Goal: Information Seeking & Learning: Learn about a topic

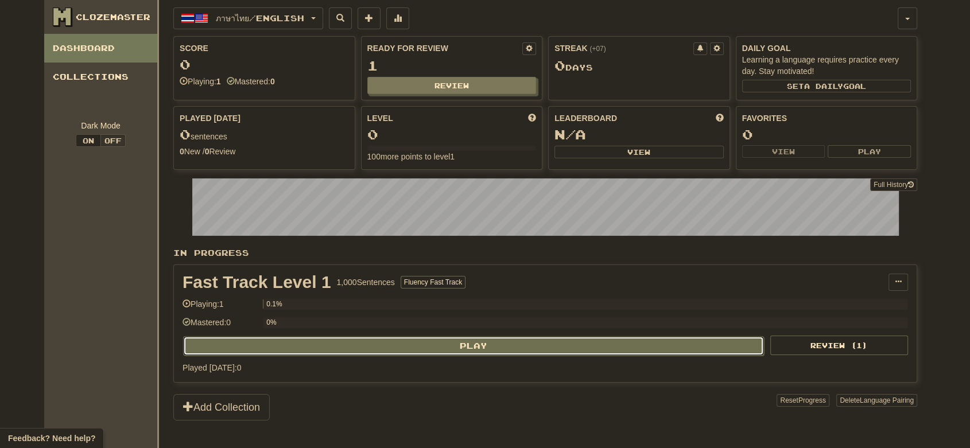
click at [634, 347] on button "Play" at bounding box center [473, 346] width 581 height 20
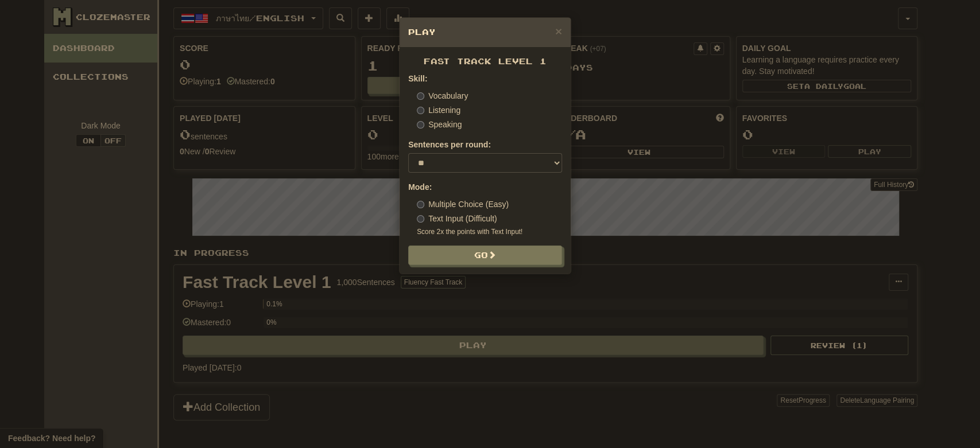
click at [442, 112] on label "Listening" at bounding box center [439, 110] width 44 height 11
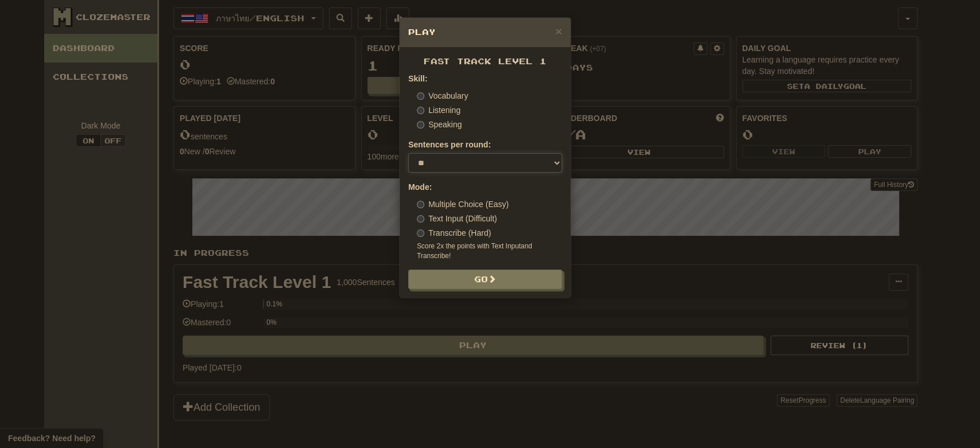
click at [443, 158] on select "* ** ** ** ** ** *** ********" at bounding box center [485, 163] width 154 height 20
select select "**"
click at [408, 153] on select "* ** ** ** ** ** *** ********" at bounding box center [485, 163] width 154 height 20
click at [464, 280] on button "Go" at bounding box center [486, 280] width 154 height 20
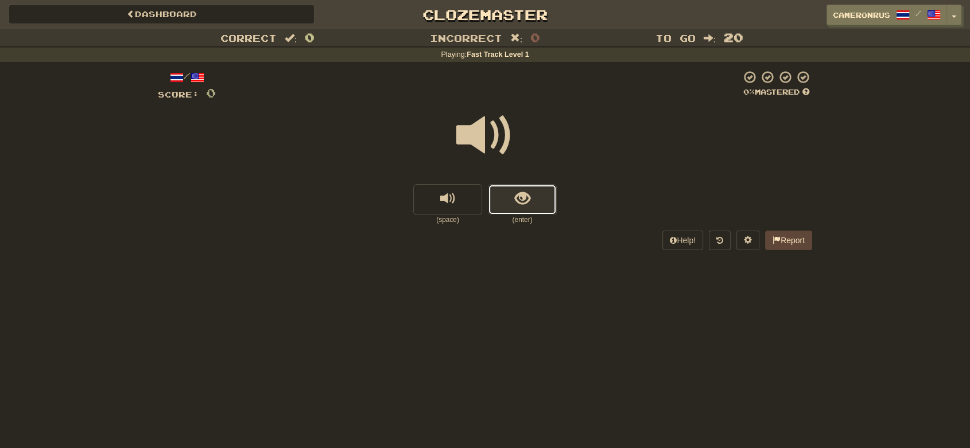
click at [525, 206] on span "show sentence" at bounding box center [523, 199] width 16 height 16
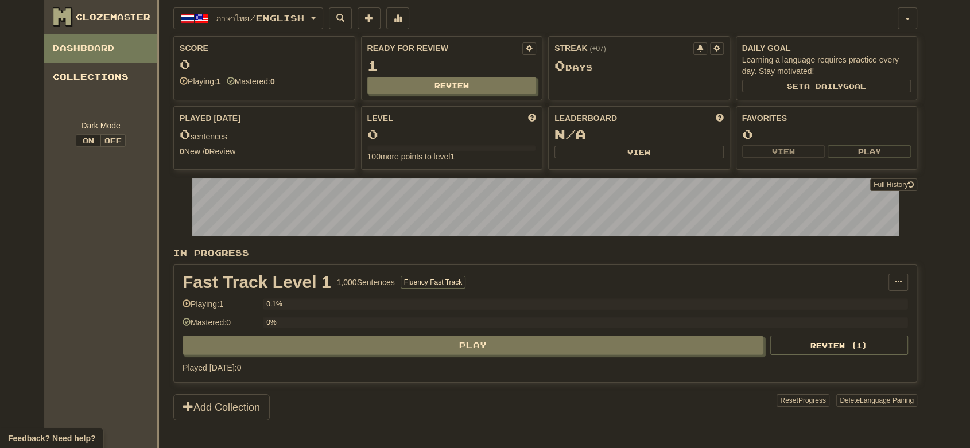
scroll to position [115, 0]
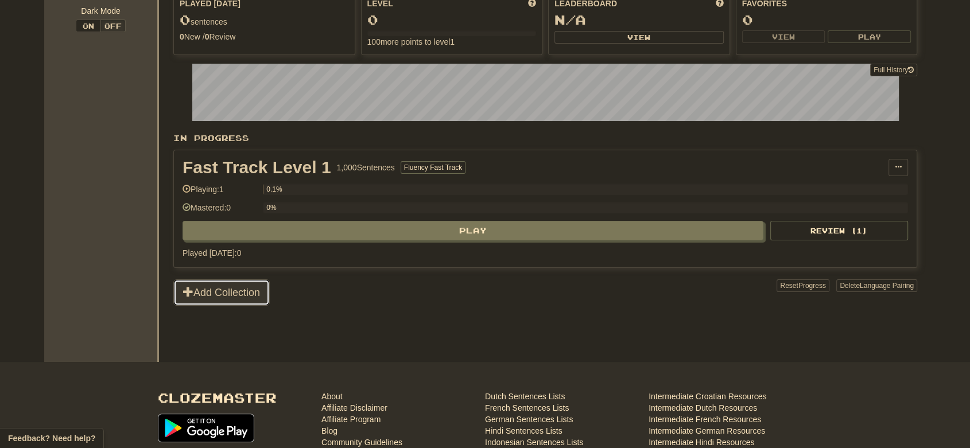
click at [225, 302] on button "Add Collection" at bounding box center [221, 293] width 96 height 26
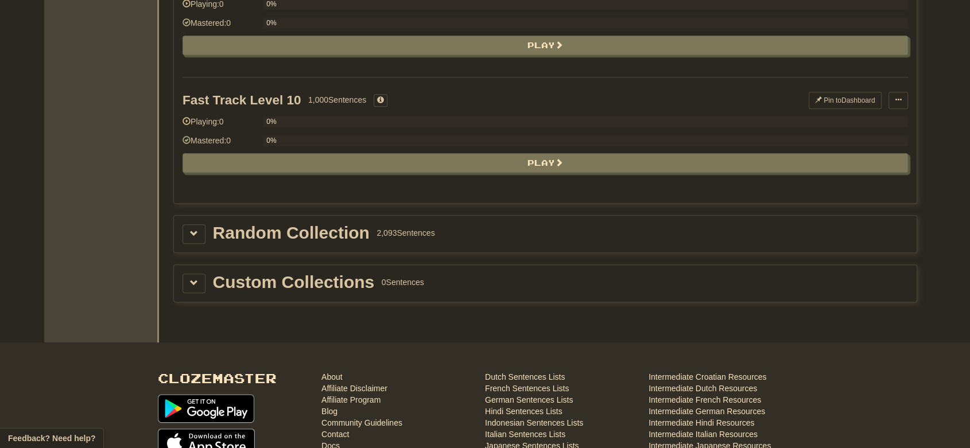
scroll to position [1120, 0]
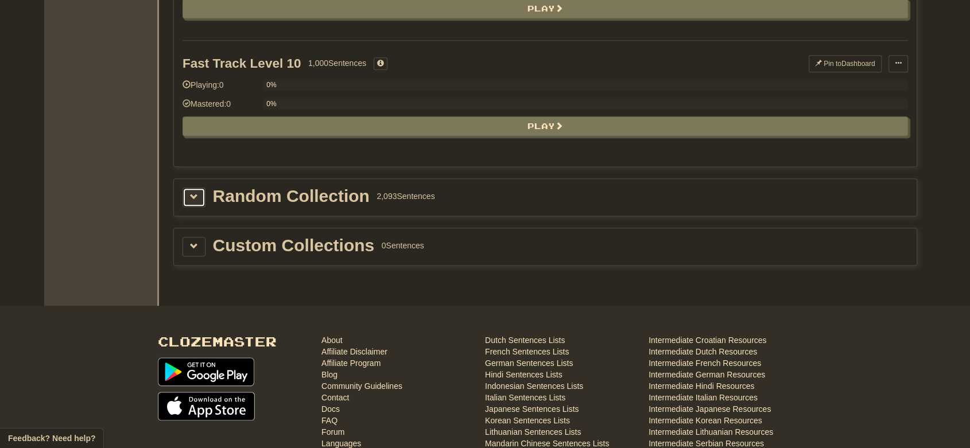
click at [189, 196] on button at bounding box center [194, 198] width 23 height 20
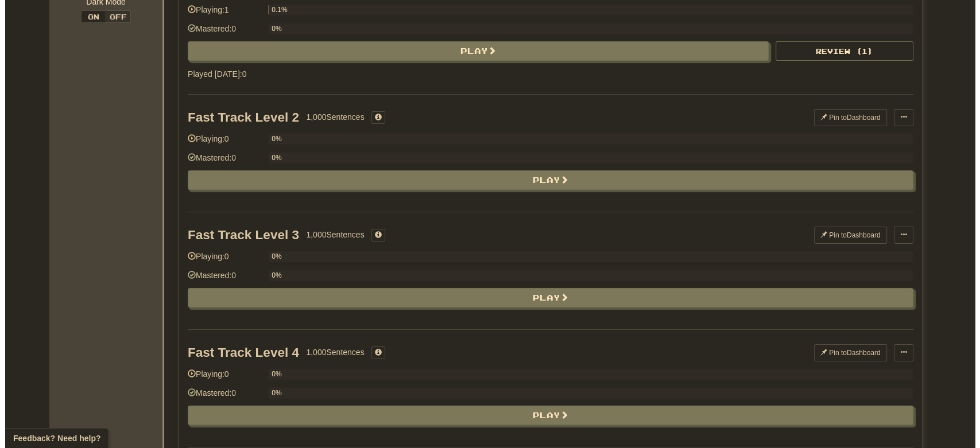
scroll to position [0, 0]
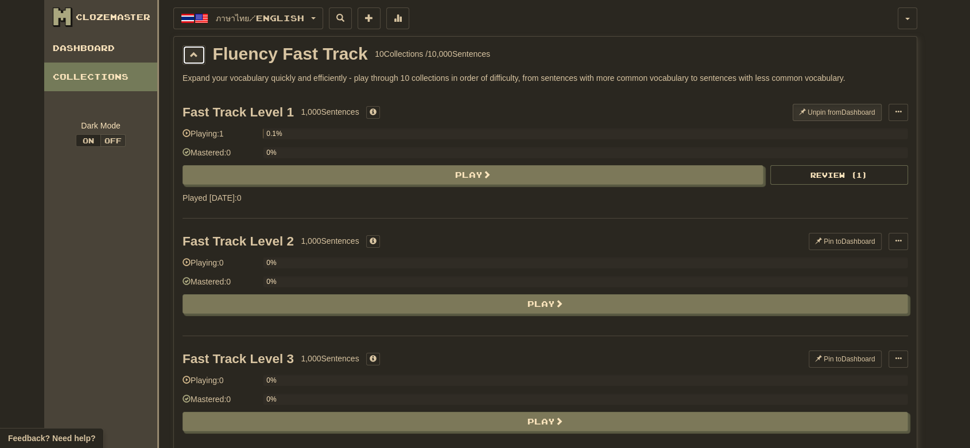
click at [196, 53] on span at bounding box center [194, 55] width 8 height 8
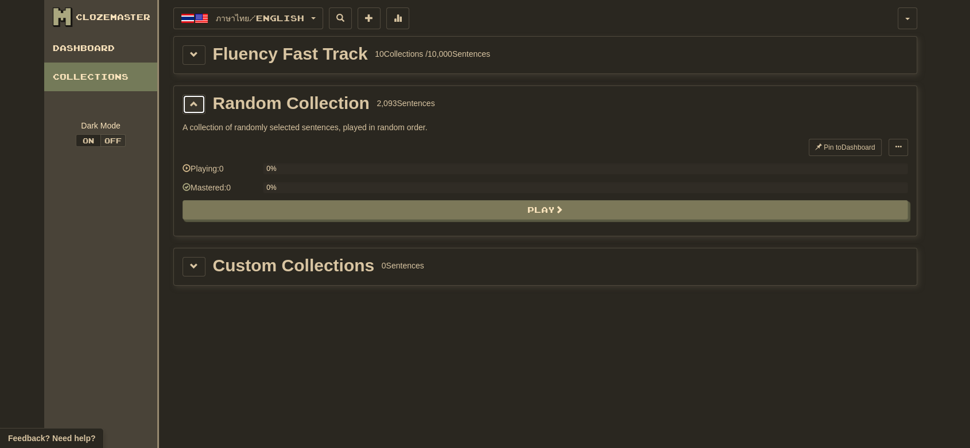
click at [195, 100] on span at bounding box center [194, 104] width 8 height 8
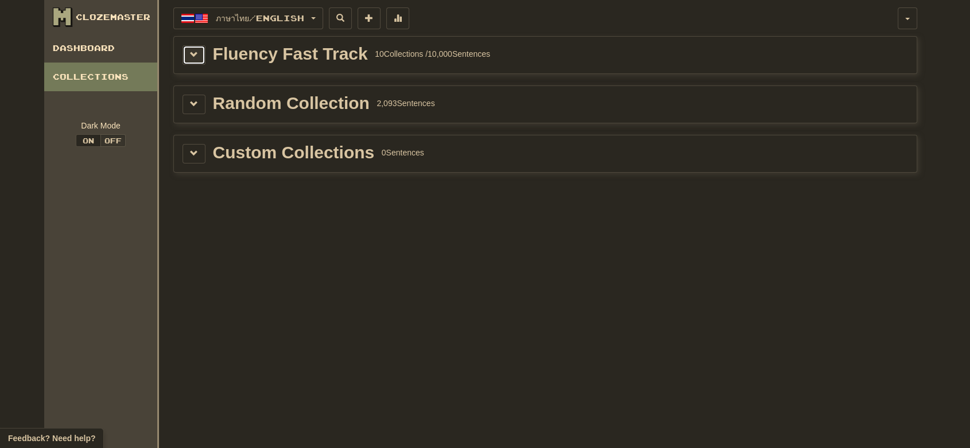
click at [191, 57] on span at bounding box center [194, 55] width 8 height 8
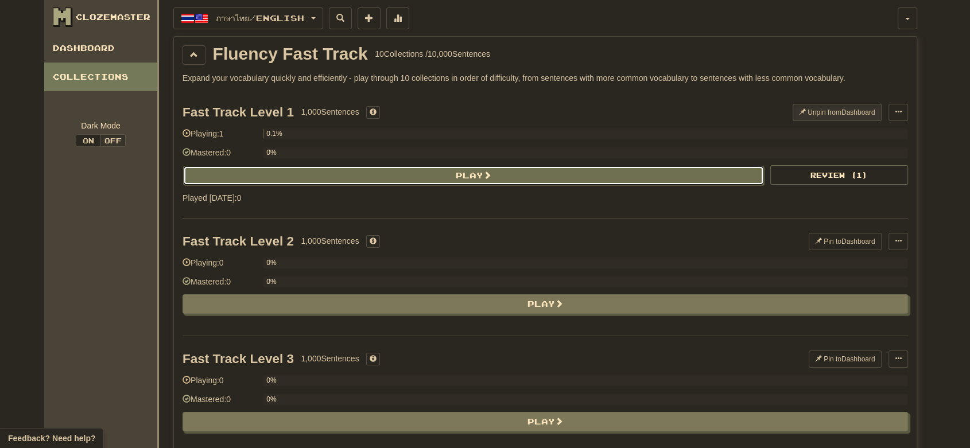
click at [694, 177] on button "Play" at bounding box center [473, 176] width 581 height 20
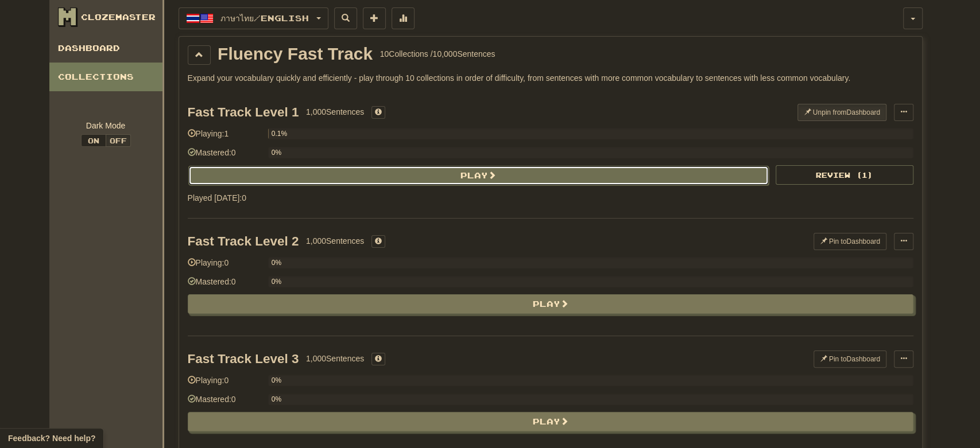
select select "**"
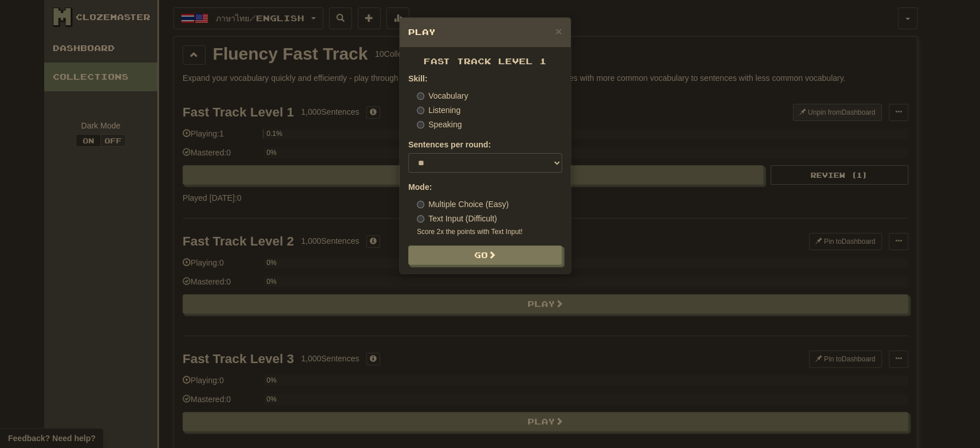
click at [455, 99] on label "Vocabulary" at bounding box center [442, 95] width 51 height 11
click at [461, 254] on button "Go" at bounding box center [486, 256] width 154 height 20
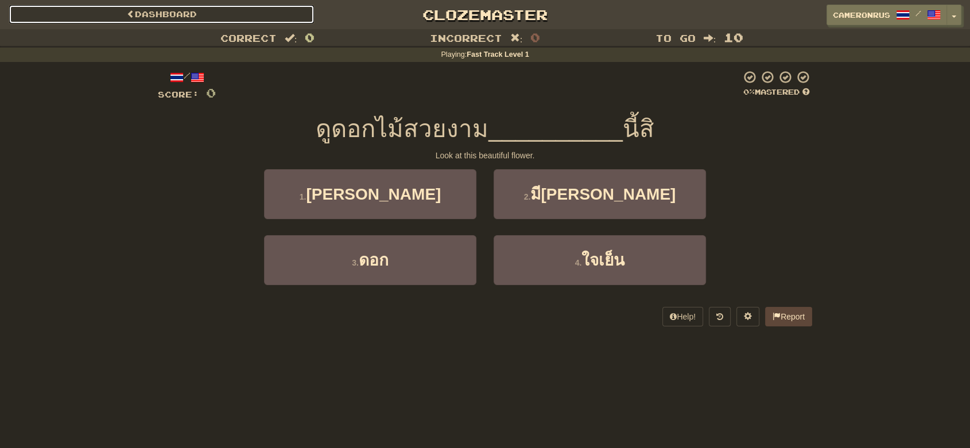
click at [109, 20] on link "Dashboard" at bounding box center [162, 15] width 306 height 20
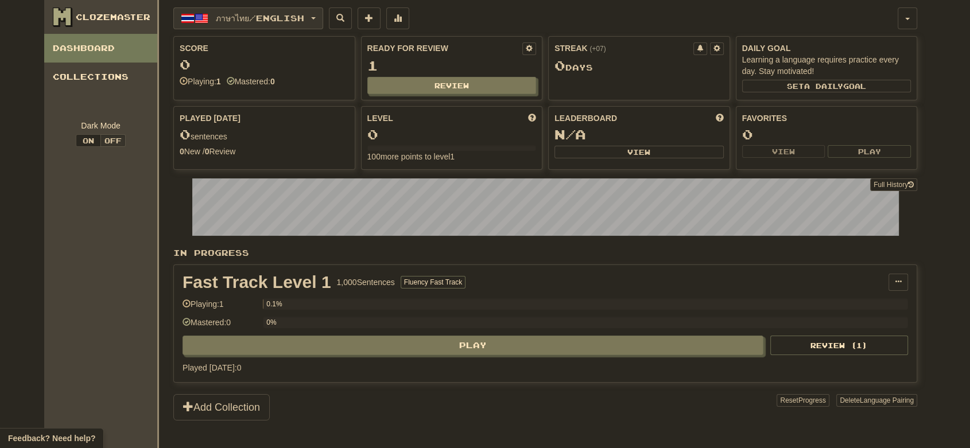
click at [249, 17] on span "ภาษาไทย / English" at bounding box center [260, 18] width 88 height 10
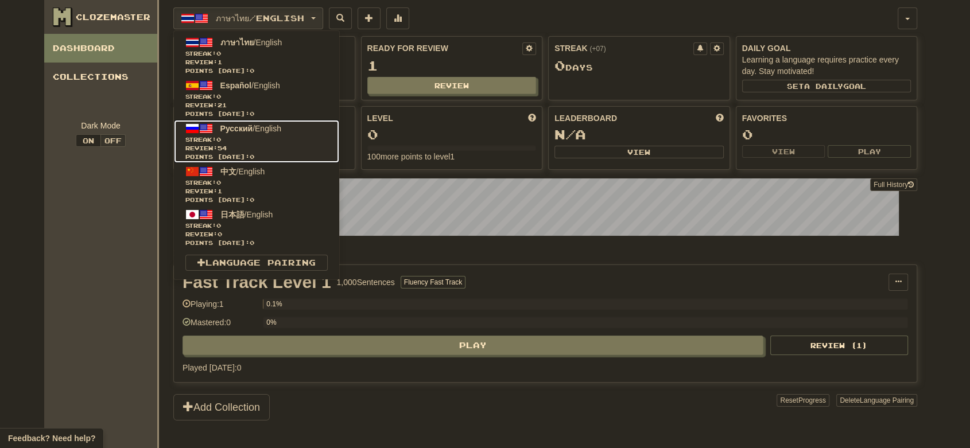
click at [293, 129] on link "Русский / English Streak: 0 Review: 54 Points [DATE]: 0" at bounding box center [256, 141] width 165 height 43
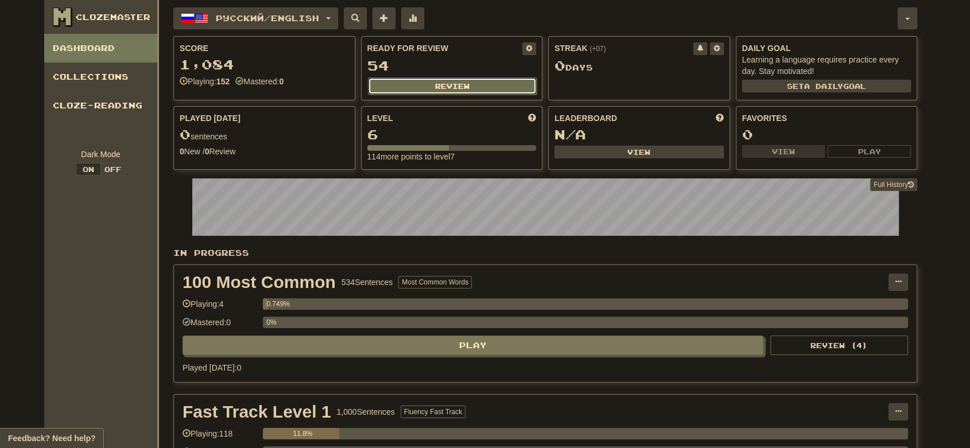
click at [395, 83] on button "Review" at bounding box center [452, 86] width 169 height 17
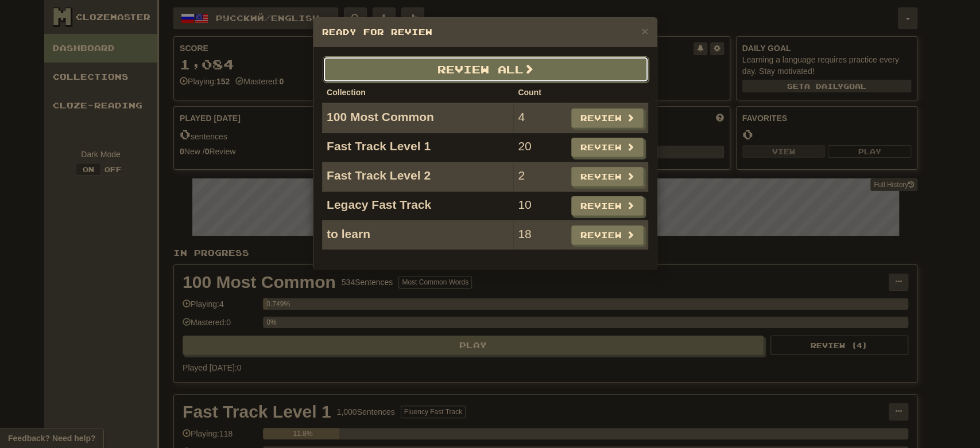
click at [504, 70] on button "Review All" at bounding box center [486, 69] width 326 height 26
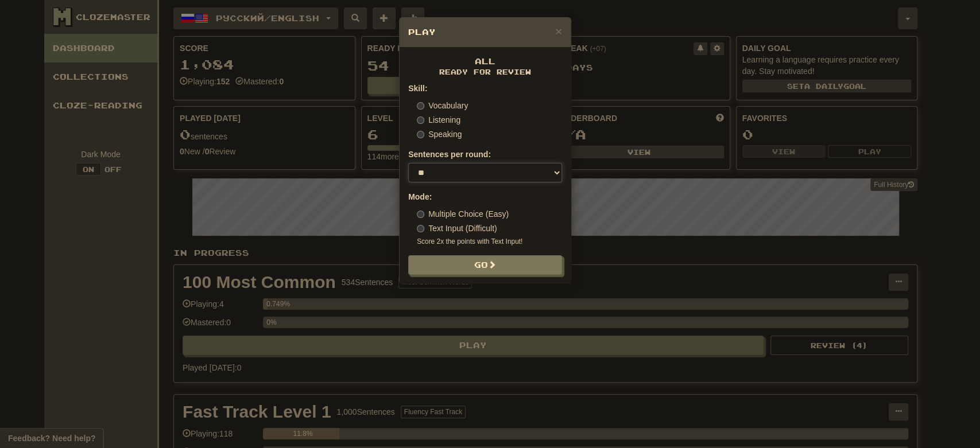
click at [473, 171] on select "* ** ** ** ** ** *** ********" at bounding box center [485, 173] width 154 height 20
select select "**"
click at [408, 163] on select "* ** ** ** ** ** *** ********" at bounding box center [485, 173] width 154 height 20
click at [443, 120] on label "Listening" at bounding box center [439, 119] width 44 height 11
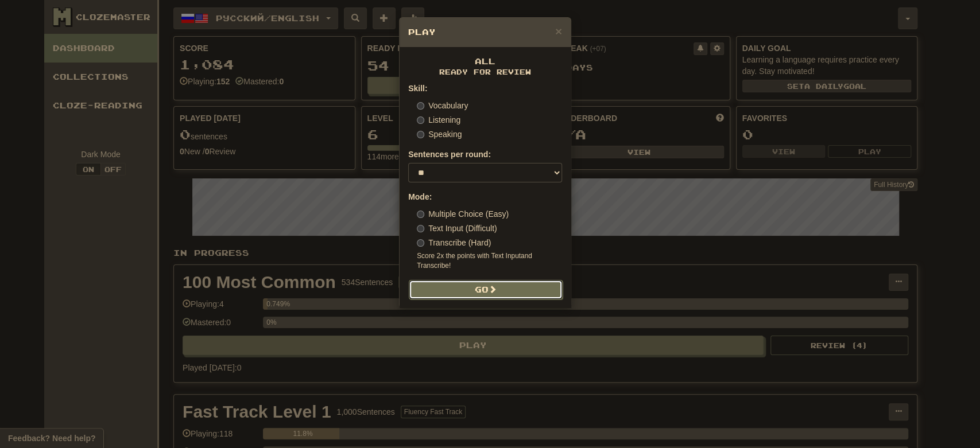
click at [466, 296] on button "Go" at bounding box center [486, 290] width 154 height 20
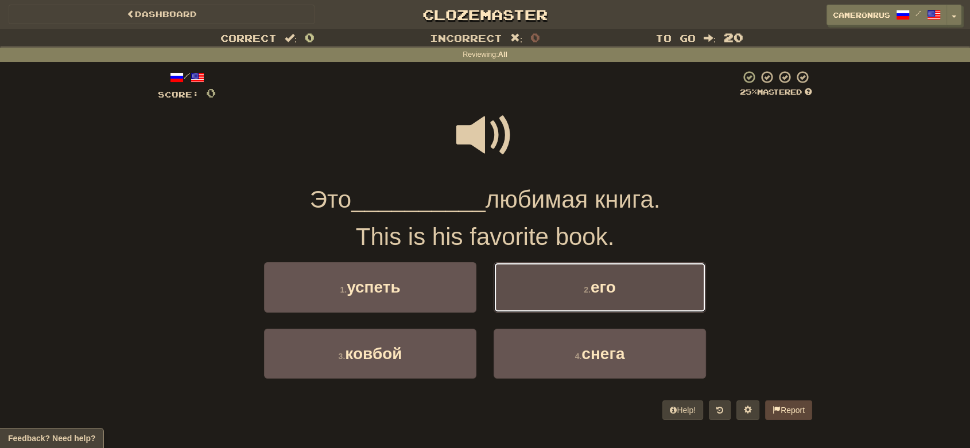
click at [538, 294] on button "2 . его" at bounding box center [600, 287] width 212 height 50
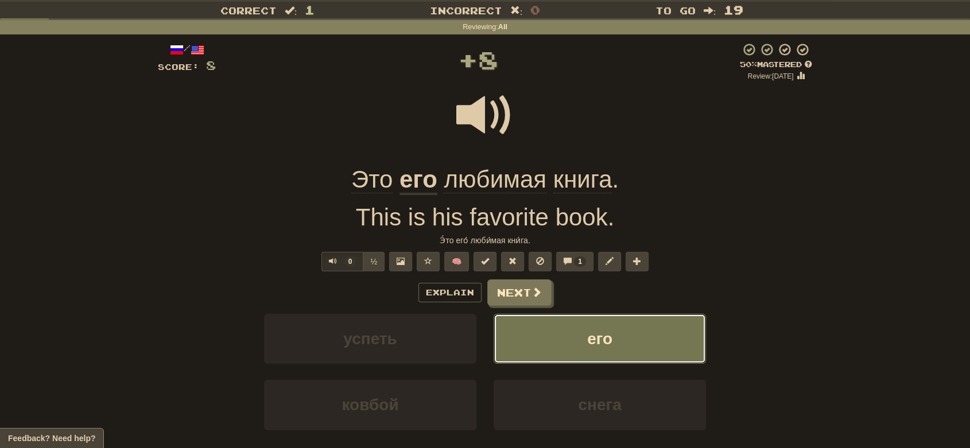
scroll to position [28, 0]
click at [525, 298] on button "Next" at bounding box center [520, 293] width 64 height 26
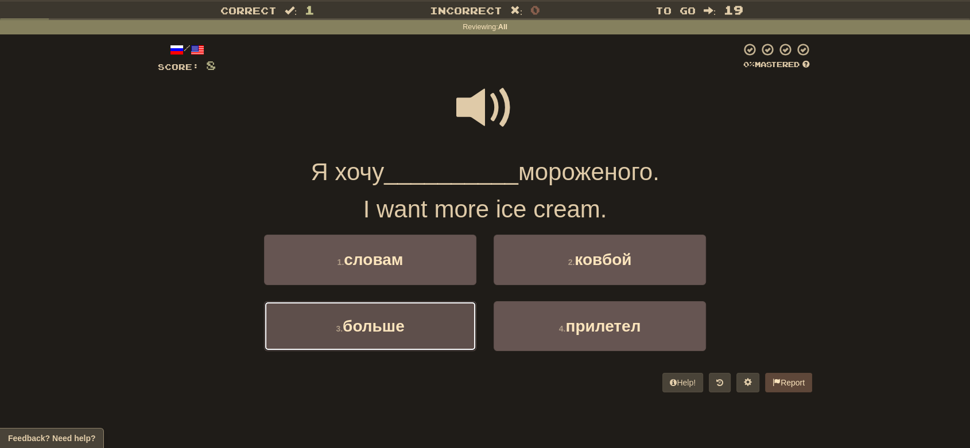
click at [464, 320] on button "3 . больше" at bounding box center [370, 326] width 212 height 50
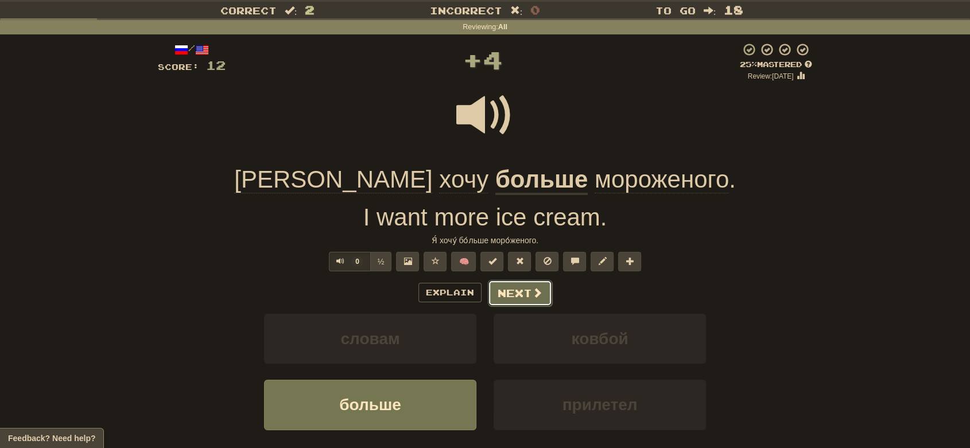
click at [517, 297] on button "Next" at bounding box center [520, 293] width 64 height 26
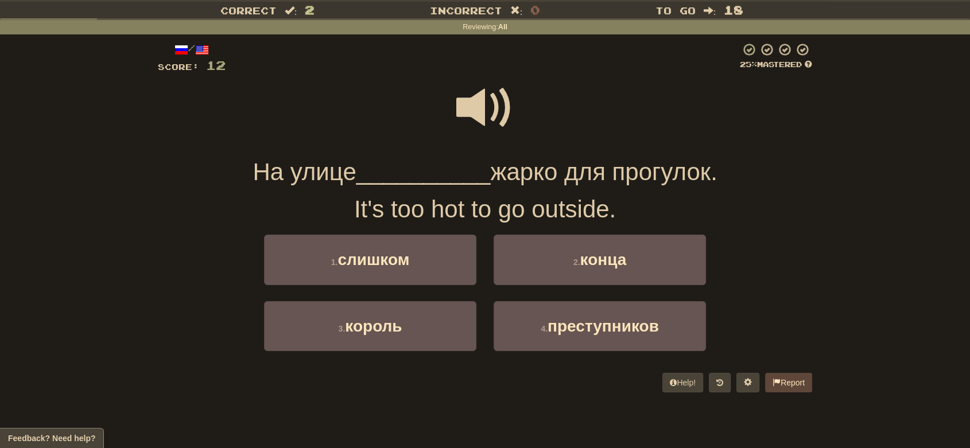
click at [626, 176] on span "жарко для прогулок." at bounding box center [603, 171] width 227 height 27
drag, startPoint x: 622, startPoint y: 173, endPoint x: 715, endPoint y: 175, distance: 93.0
click at [715, 175] on span "жарко для прогулок." at bounding box center [603, 171] width 227 height 27
click at [634, 210] on div "It's too hot to go outside." at bounding box center [485, 209] width 655 height 34
drag, startPoint x: 532, startPoint y: 212, endPoint x: 610, endPoint y: 223, distance: 78.9
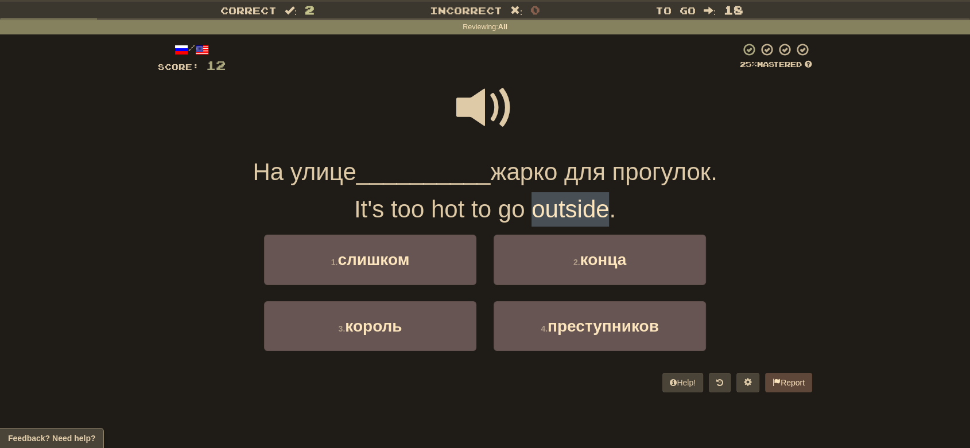
click at [610, 223] on div "It's too hot to go outside." at bounding box center [485, 209] width 655 height 34
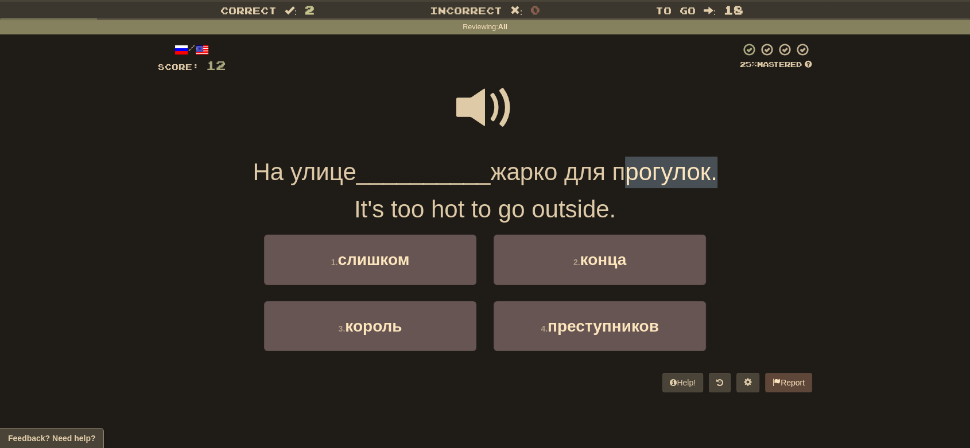
drag, startPoint x: 621, startPoint y: 178, endPoint x: 714, endPoint y: 169, distance: 93.4
click at [714, 169] on span "жарко для прогулок." at bounding box center [603, 171] width 227 height 27
click at [667, 191] on div "/ Score: 12 25 % Mastered На улице __________ жарко для прогулок. It's too hot …" at bounding box center [485, 217] width 655 height 350
drag, startPoint x: 249, startPoint y: 173, endPoint x: 738, endPoint y: 185, distance: 489.4
click at [738, 185] on div "На улице __________ жарко для прогулок." at bounding box center [485, 173] width 655 height 32
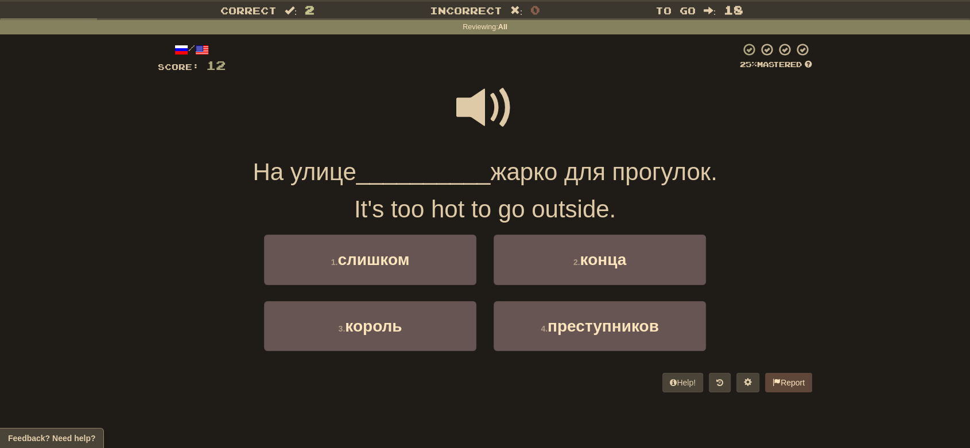
click at [615, 204] on div "It's too hot to go outside." at bounding box center [485, 209] width 655 height 34
drag, startPoint x: 624, startPoint y: 177, endPoint x: 713, endPoint y: 176, distance: 89.6
click at [713, 176] on span "жарко для прогулок." at bounding box center [603, 171] width 227 height 27
click at [631, 210] on div "It's too hot to go outside." at bounding box center [485, 209] width 655 height 34
drag, startPoint x: 620, startPoint y: 172, endPoint x: 717, endPoint y: 171, distance: 96.5
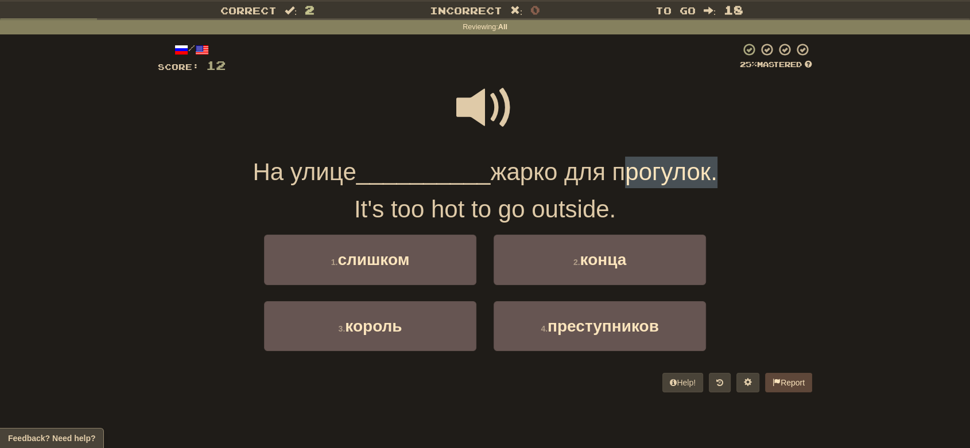
click at [717, 171] on span "жарко для прогулок." at bounding box center [603, 171] width 227 height 27
click at [670, 189] on div "/ Score: 12 25 % Mastered На улице __________ жарко для прогулок. It's too hot …" at bounding box center [485, 217] width 655 height 350
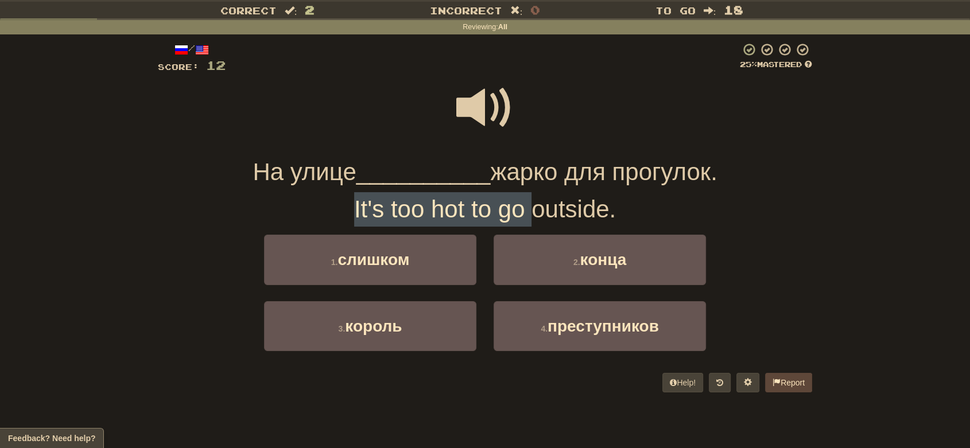
drag, startPoint x: 354, startPoint y: 210, endPoint x: 534, endPoint y: 215, distance: 180.4
click at [534, 215] on div "It's too hot to go outside." at bounding box center [485, 209] width 655 height 34
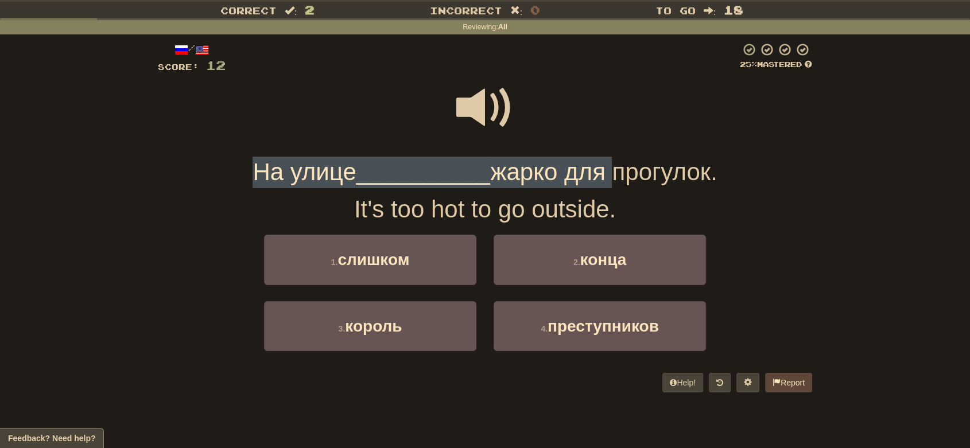
drag, startPoint x: 250, startPoint y: 170, endPoint x: 609, endPoint y: 177, distance: 359.5
click at [609, 177] on div "На улице __________ жарко для прогулок." at bounding box center [485, 173] width 655 height 32
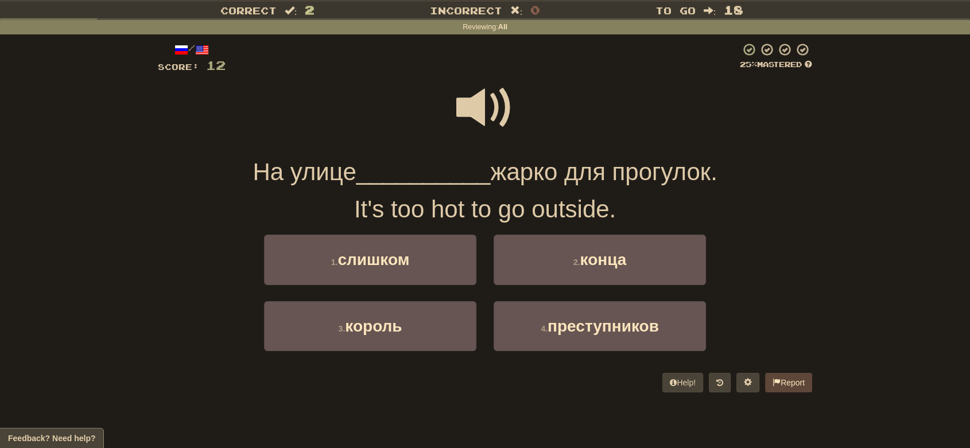
click at [638, 178] on span "жарко для прогулок." at bounding box center [603, 171] width 227 height 27
drag, startPoint x: 533, startPoint y: 214, endPoint x: 606, endPoint y: 217, distance: 73.0
click at [606, 217] on div "It's too hot to go outside." at bounding box center [485, 209] width 655 height 34
click at [624, 208] on div "It's too hot to go outside." at bounding box center [485, 209] width 655 height 34
drag, startPoint x: 622, startPoint y: 176, endPoint x: 707, endPoint y: 176, distance: 85.0
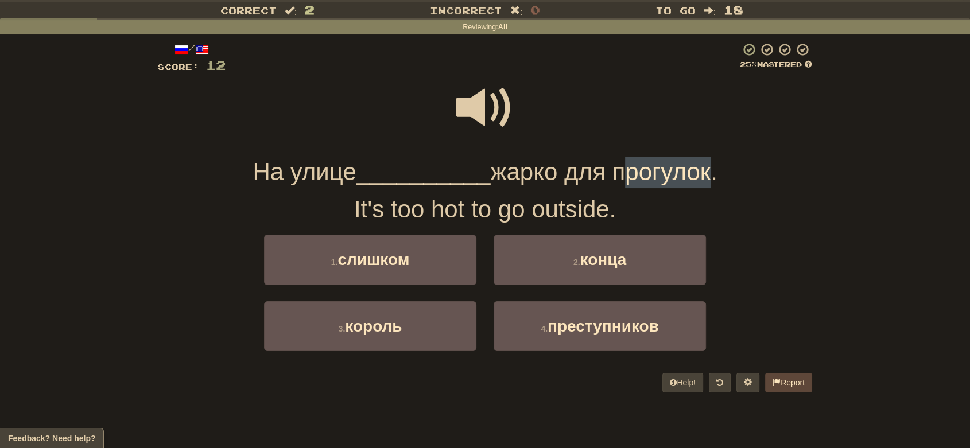
click at [707, 176] on span "жарко для прогулок." at bounding box center [603, 171] width 227 height 27
drag, startPoint x: 498, startPoint y: 214, endPoint x: 525, endPoint y: 214, distance: 27.6
click at [525, 214] on div "It's too hot to go outside." at bounding box center [485, 209] width 655 height 34
click at [478, 213] on div "It's too hot to go outside." at bounding box center [485, 209] width 655 height 34
drag, startPoint x: 434, startPoint y: 211, endPoint x: 459, endPoint y: 211, distance: 25.3
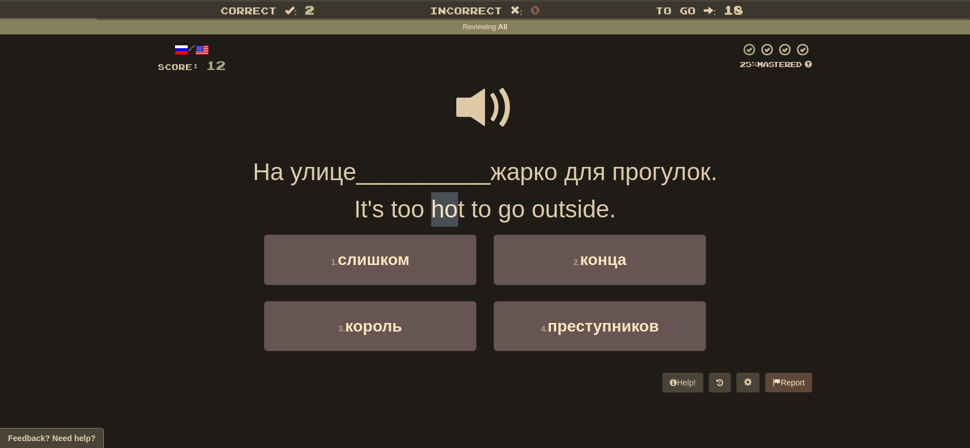
click at [459, 211] on div "It's too hot to go outside." at bounding box center [485, 209] width 655 height 34
click at [542, 206] on div "It's too hot to go outside." at bounding box center [485, 209] width 655 height 34
click at [486, 99] on span at bounding box center [484, 107] width 57 height 57
click at [397, 268] on span "слишком" at bounding box center [374, 260] width 72 height 18
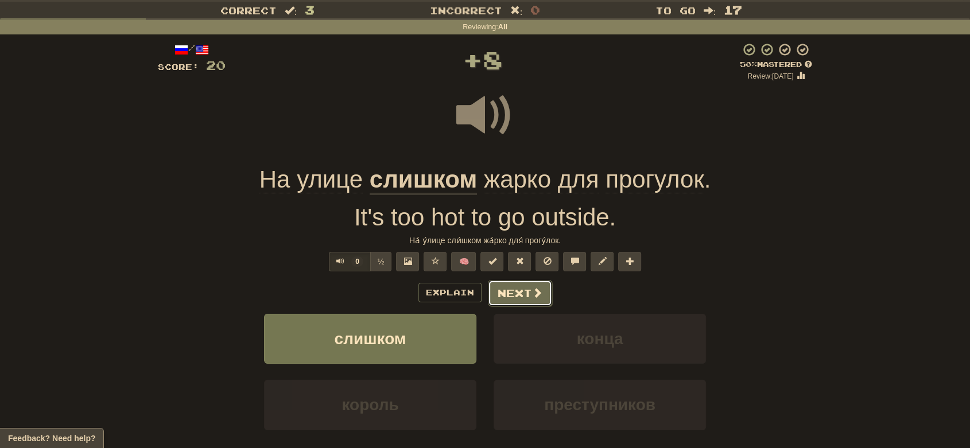
click at [517, 289] on button "Next" at bounding box center [520, 293] width 64 height 26
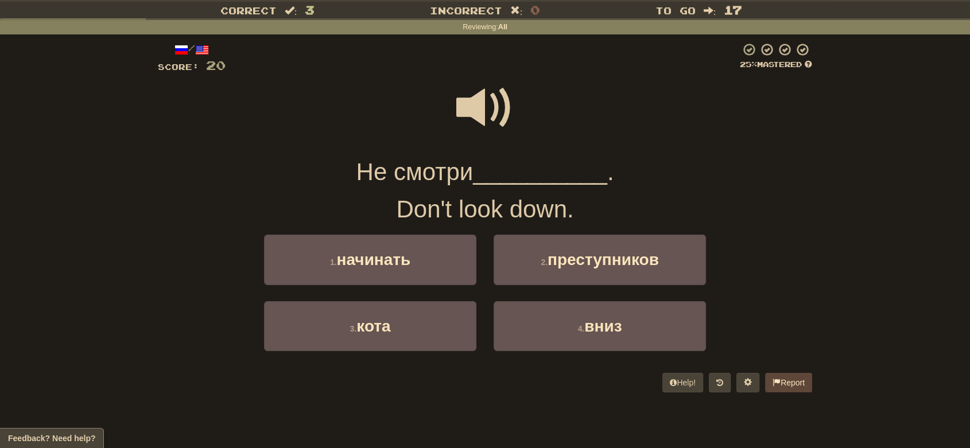
click at [475, 99] on span at bounding box center [484, 107] width 57 height 57
click at [544, 320] on button "4 . вниз" at bounding box center [600, 326] width 212 height 50
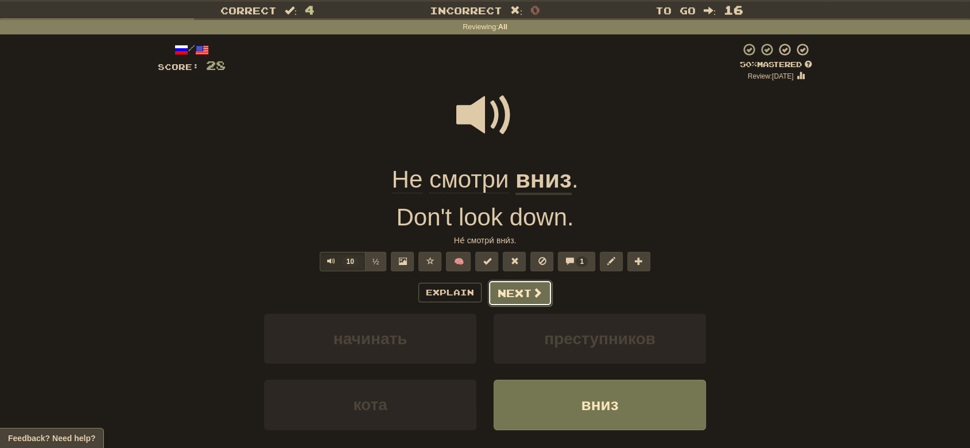
click at [517, 288] on button "Next" at bounding box center [520, 293] width 64 height 26
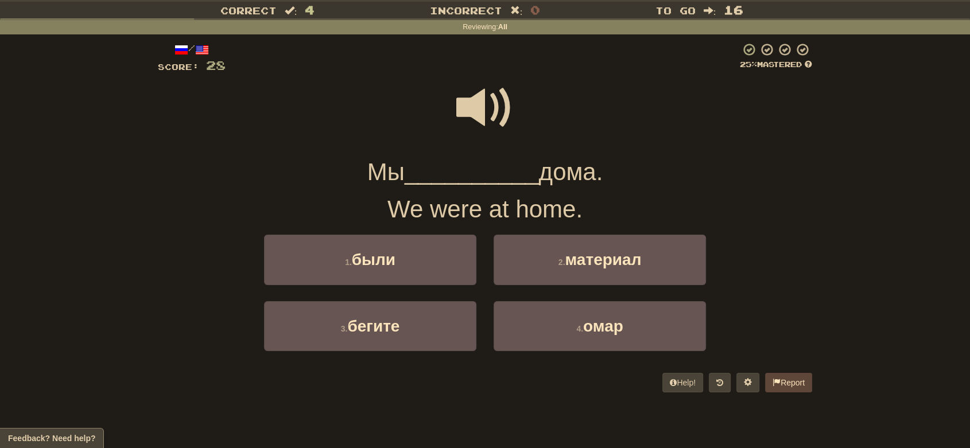
click at [479, 110] on span at bounding box center [484, 107] width 57 height 57
click at [403, 253] on button "1 . были" at bounding box center [370, 260] width 212 height 50
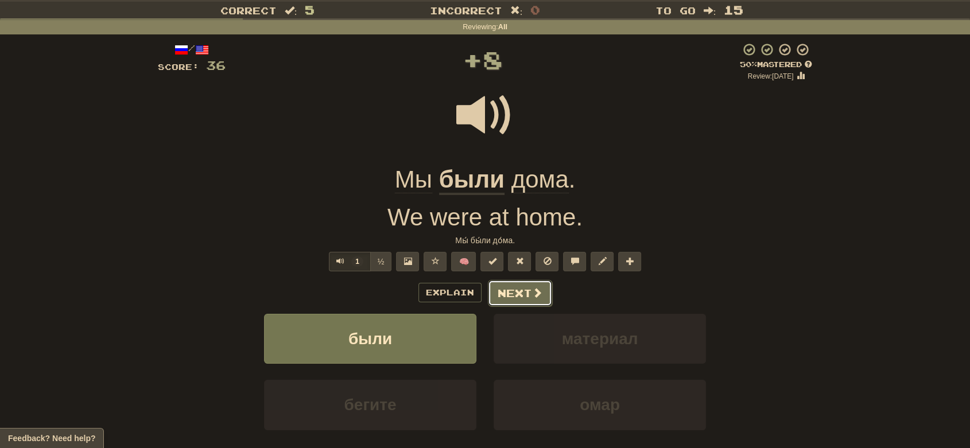
click at [507, 289] on button "Next" at bounding box center [520, 293] width 64 height 26
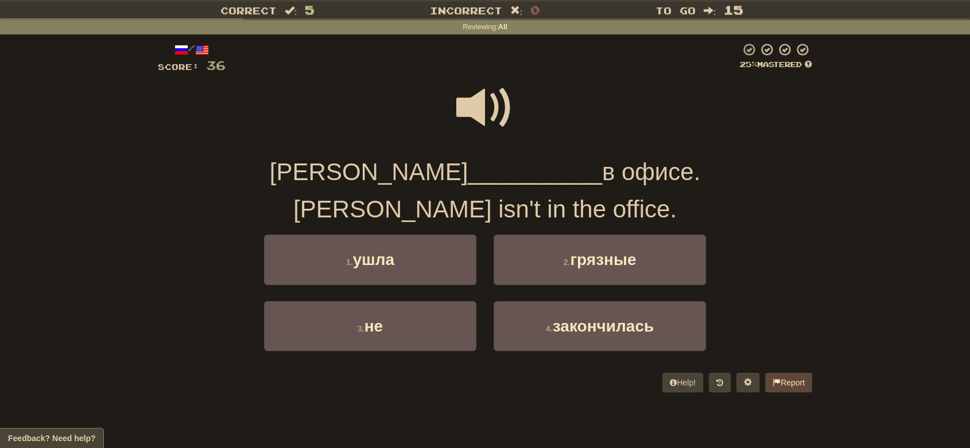
click at [481, 111] on span at bounding box center [484, 107] width 57 height 57
click at [495, 118] on span at bounding box center [484, 107] width 57 height 57
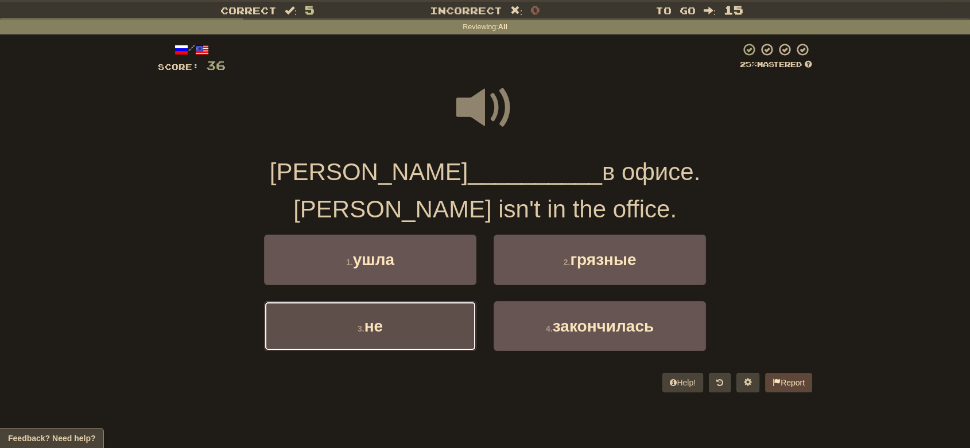
click at [441, 321] on button "3 . не" at bounding box center [370, 326] width 212 height 50
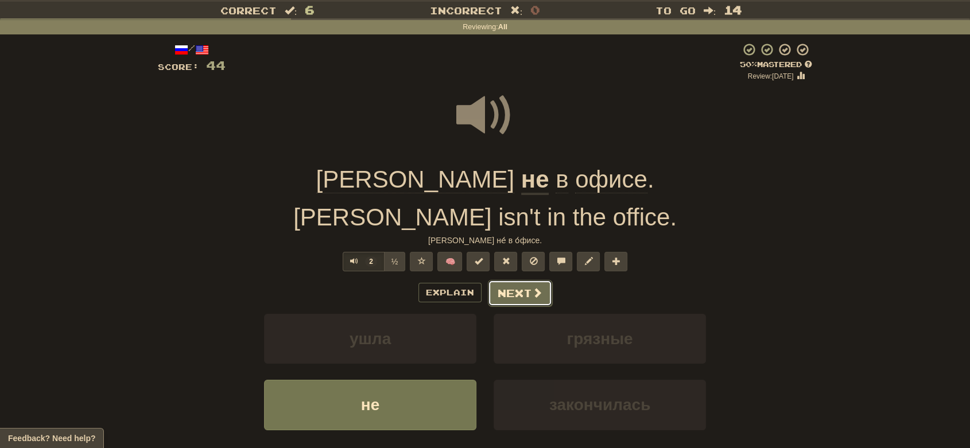
click at [524, 298] on button "Next" at bounding box center [520, 293] width 64 height 26
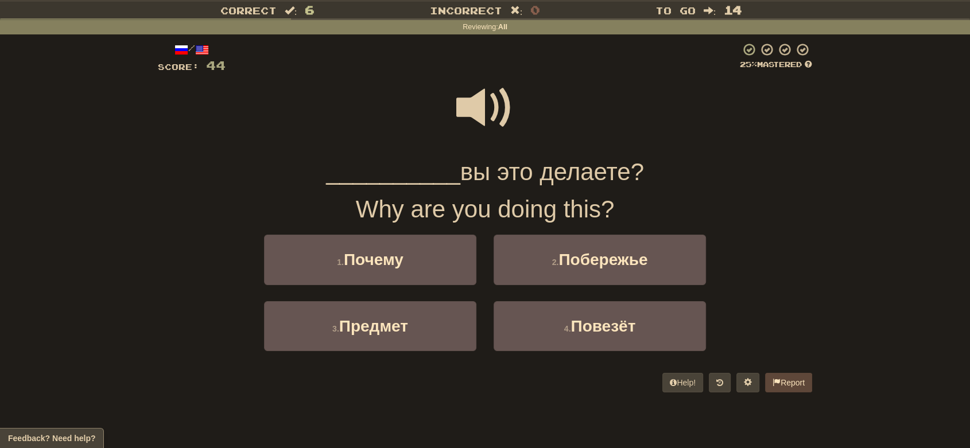
click at [463, 113] on span at bounding box center [484, 107] width 57 height 57
click at [434, 255] on button "1 . Почему" at bounding box center [370, 260] width 212 height 50
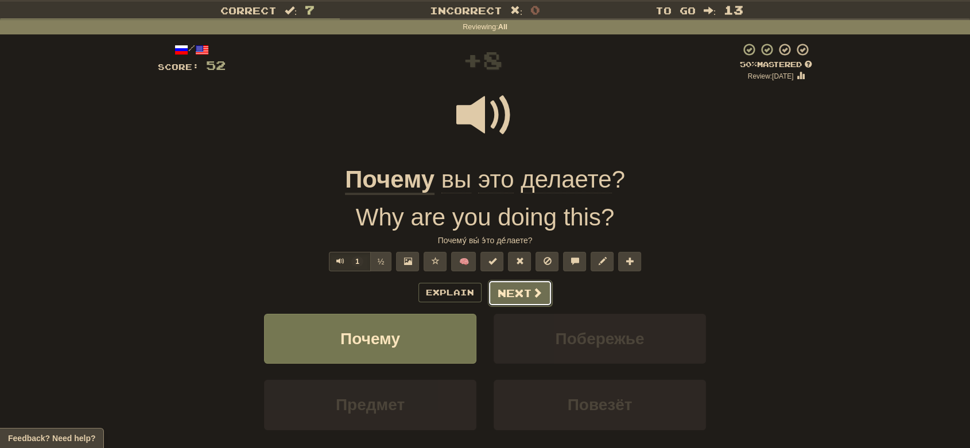
click at [519, 303] on button "Next" at bounding box center [520, 293] width 64 height 26
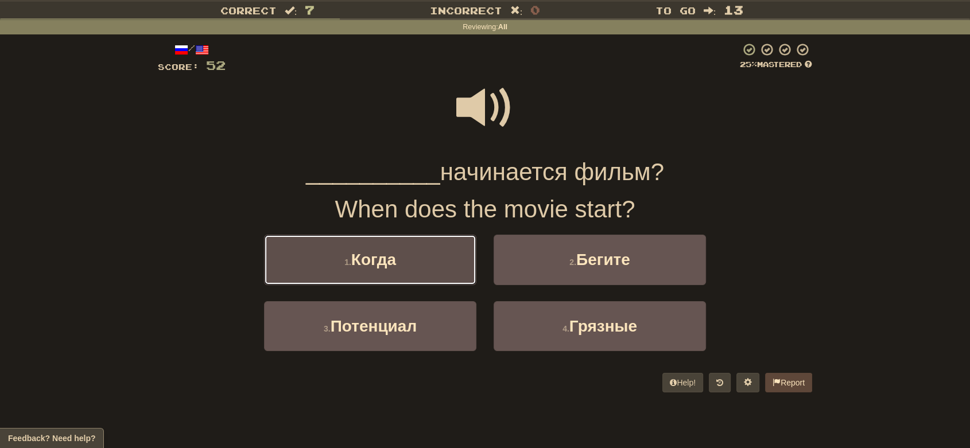
click at [414, 258] on button "1 . Когда" at bounding box center [370, 260] width 212 height 50
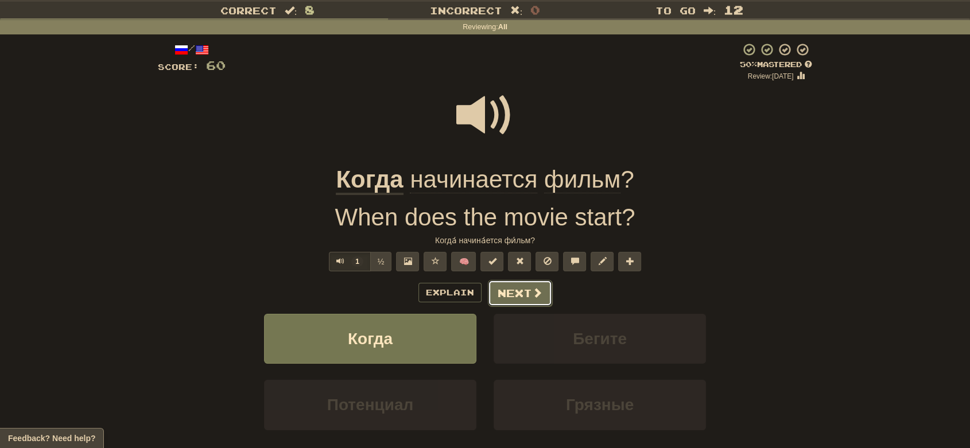
click at [513, 296] on button "Next" at bounding box center [520, 293] width 64 height 26
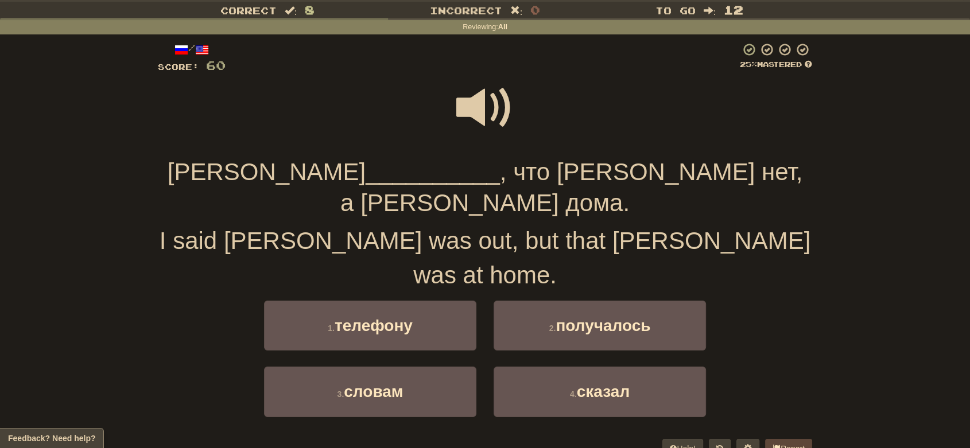
click at [481, 115] on span at bounding box center [484, 107] width 57 height 57
click at [522, 367] on button "4 . сказал" at bounding box center [600, 392] width 212 height 50
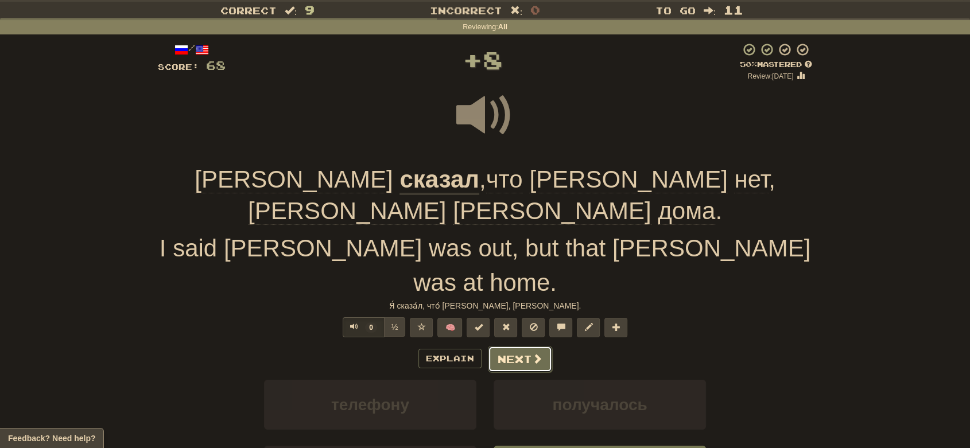
click at [513, 346] on button "Next" at bounding box center [520, 359] width 64 height 26
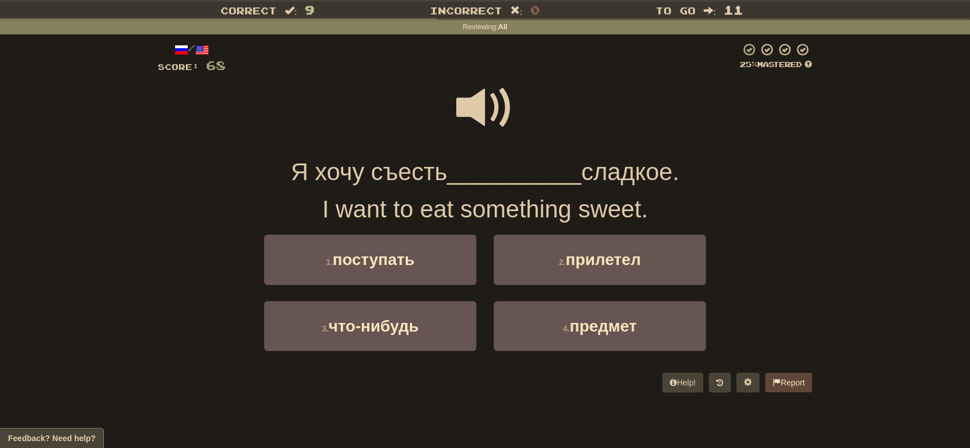
click at [473, 93] on span at bounding box center [484, 107] width 57 height 57
click at [473, 98] on span at bounding box center [484, 107] width 57 height 57
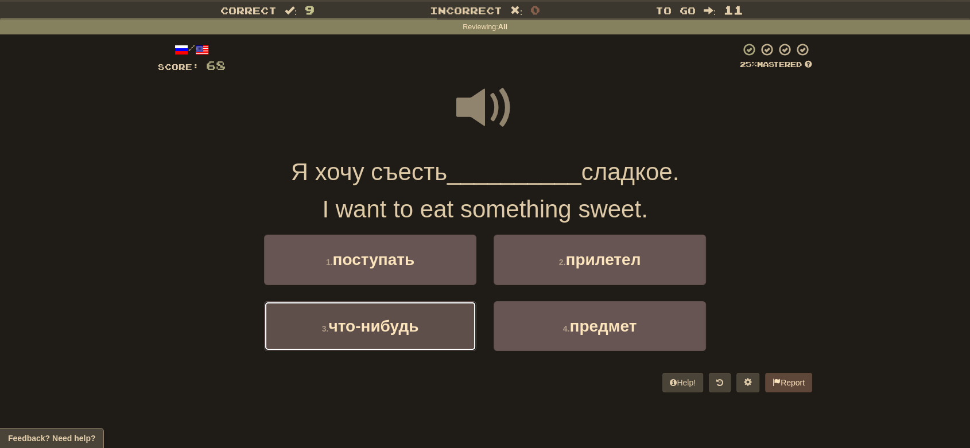
click at [415, 328] on span "что-нибудь" at bounding box center [373, 327] width 90 height 18
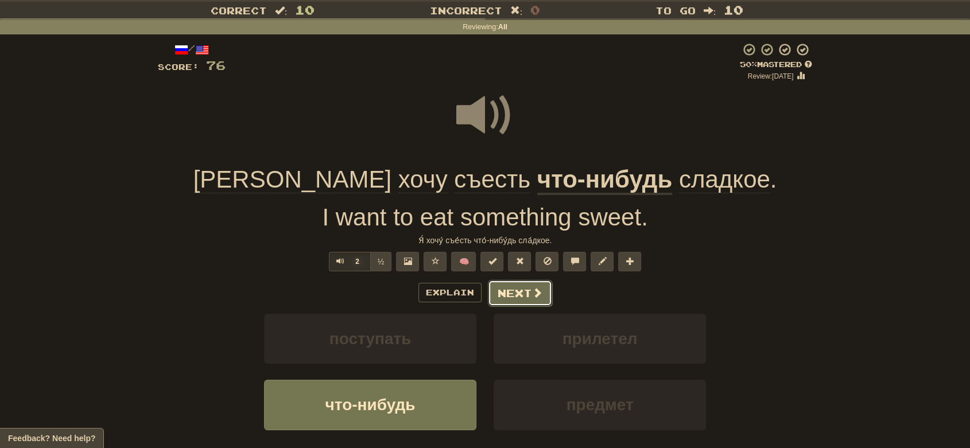
click at [510, 293] on button "Next" at bounding box center [520, 293] width 64 height 26
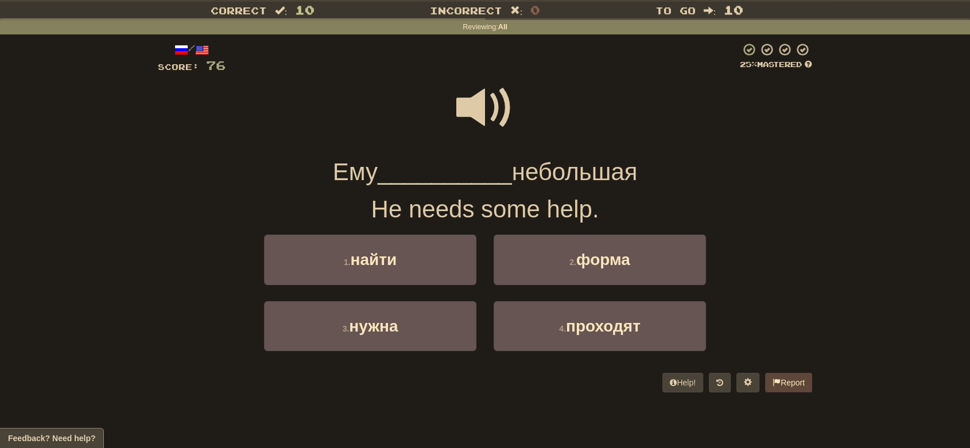
click at [492, 95] on span at bounding box center [484, 107] width 57 height 57
